Goal: Information Seeking & Learning: Learn about a topic

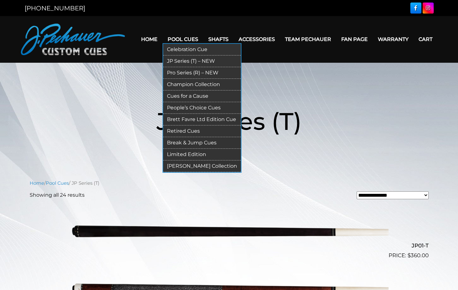
click at [167, 132] on link "Retired Cues" at bounding box center [202, 132] width 78 height 12
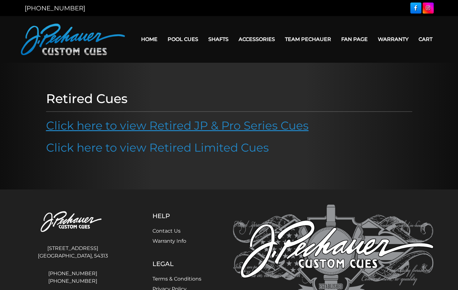
click at [141, 129] on link "Click here to view Retired JP & Pro Series Cues" at bounding box center [177, 126] width 262 height 14
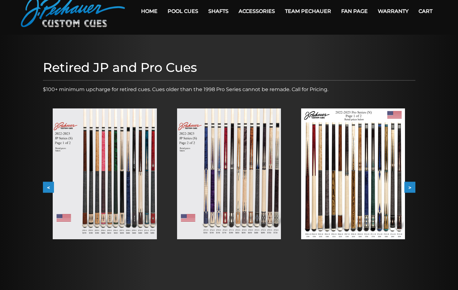
scroll to position [32, 0]
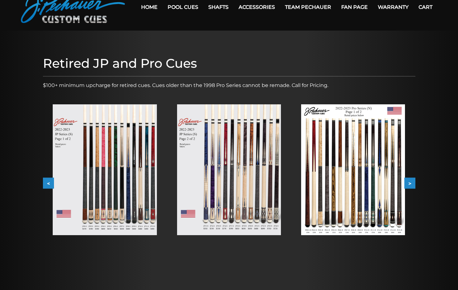
click at [215, 199] on img at bounding box center [229, 169] width 104 height 131
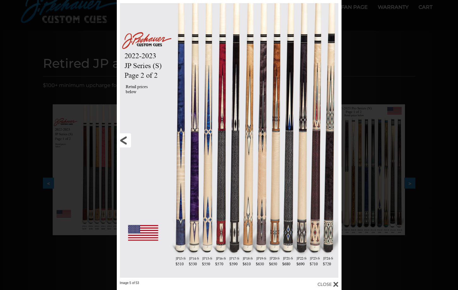
click at [122, 139] on link at bounding box center [167, 140] width 101 height 281
